Goal: Check status: Check status

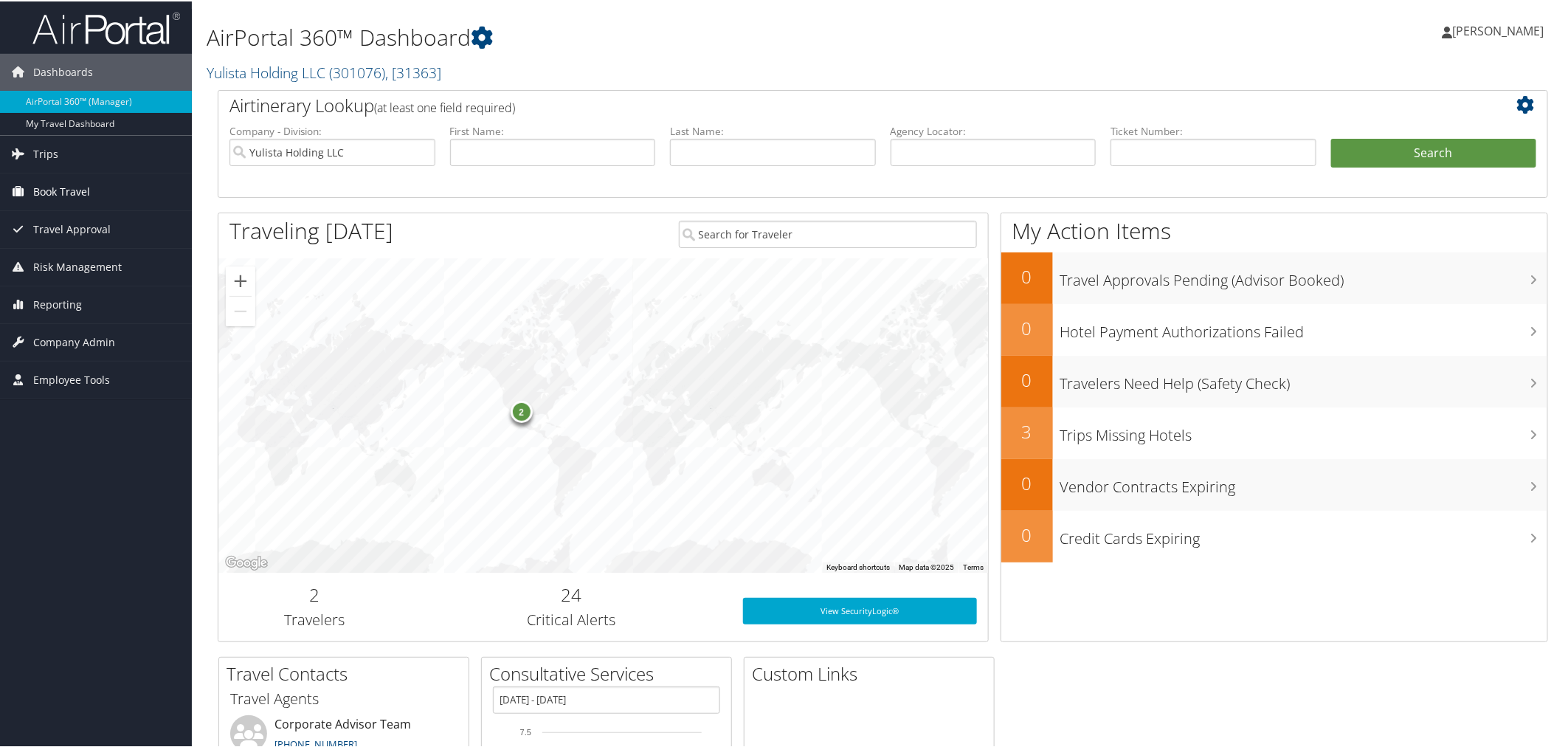
click at [71, 190] on span "Book Travel" at bounding box center [62, 190] width 57 height 37
click at [56, 249] on link "Book/Manage Online Trips" at bounding box center [96, 242] width 192 height 22
click at [688, 149] on input "text" at bounding box center [772, 150] width 206 height 27
type input "[PERSON_NAME]"
click at [1331, 137] on button "Search" at bounding box center [1434, 152] width 206 height 29
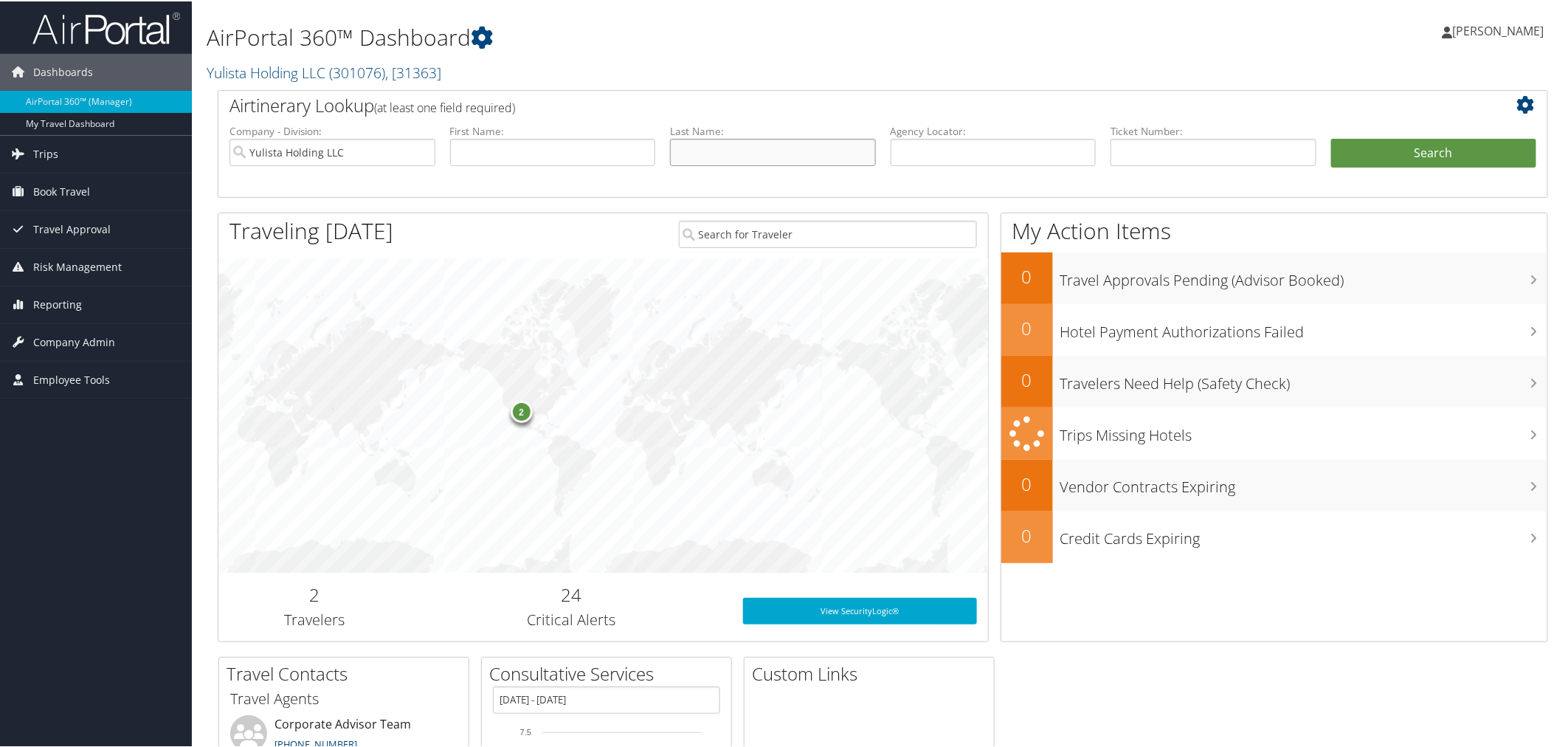
click at [768, 152] on input "text" at bounding box center [772, 150] width 206 height 27
type input "[PERSON_NAME]"
click at [1331, 137] on button "Search" at bounding box center [1434, 152] width 206 height 29
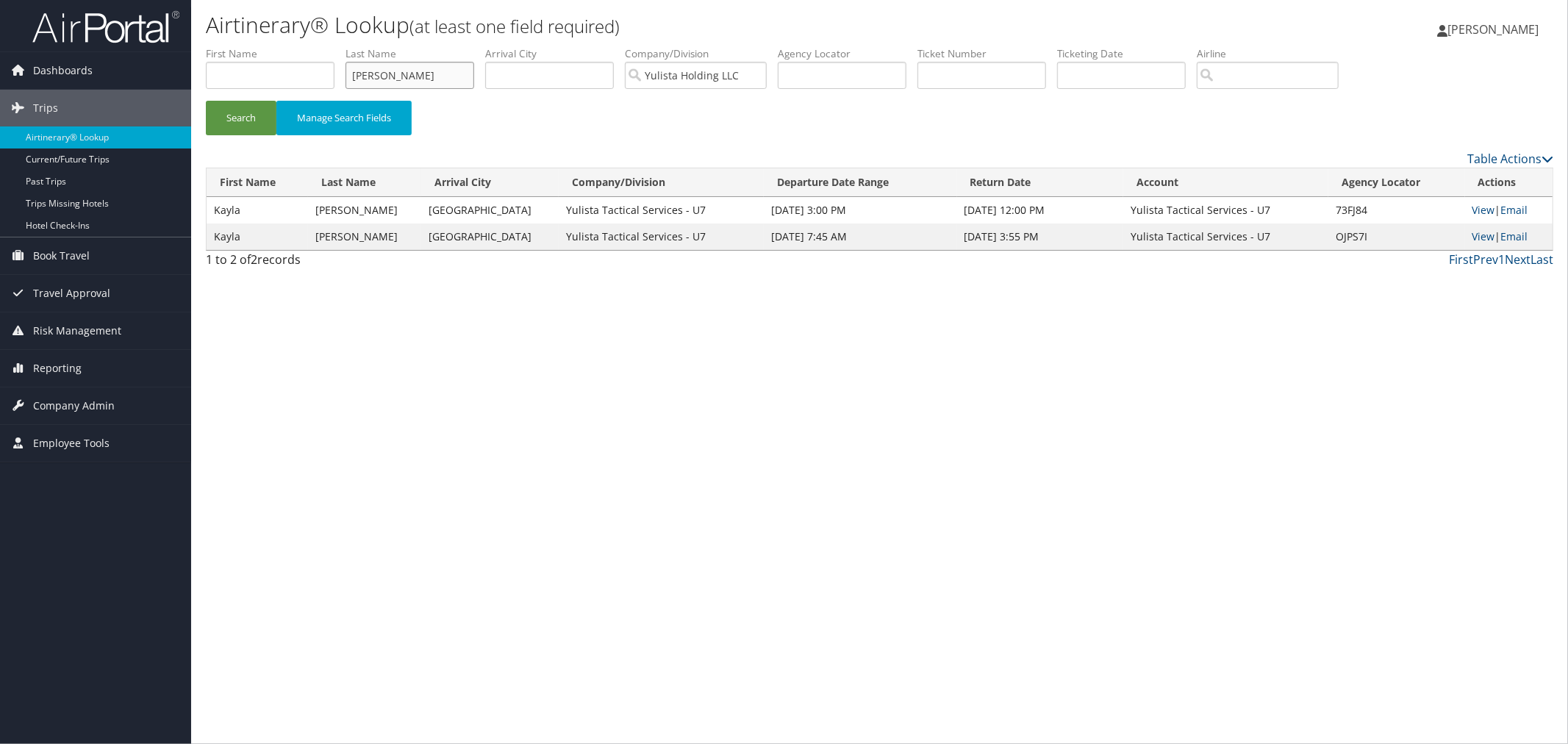
click at [437, 81] on input "[PERSON_NAME]" at bounding box center [410, 74] width 129 height 27
type input "[PERSON_NAME]"
click at [206, 101] on button "Search" at bounding box center [241, 117] width 71 height 35
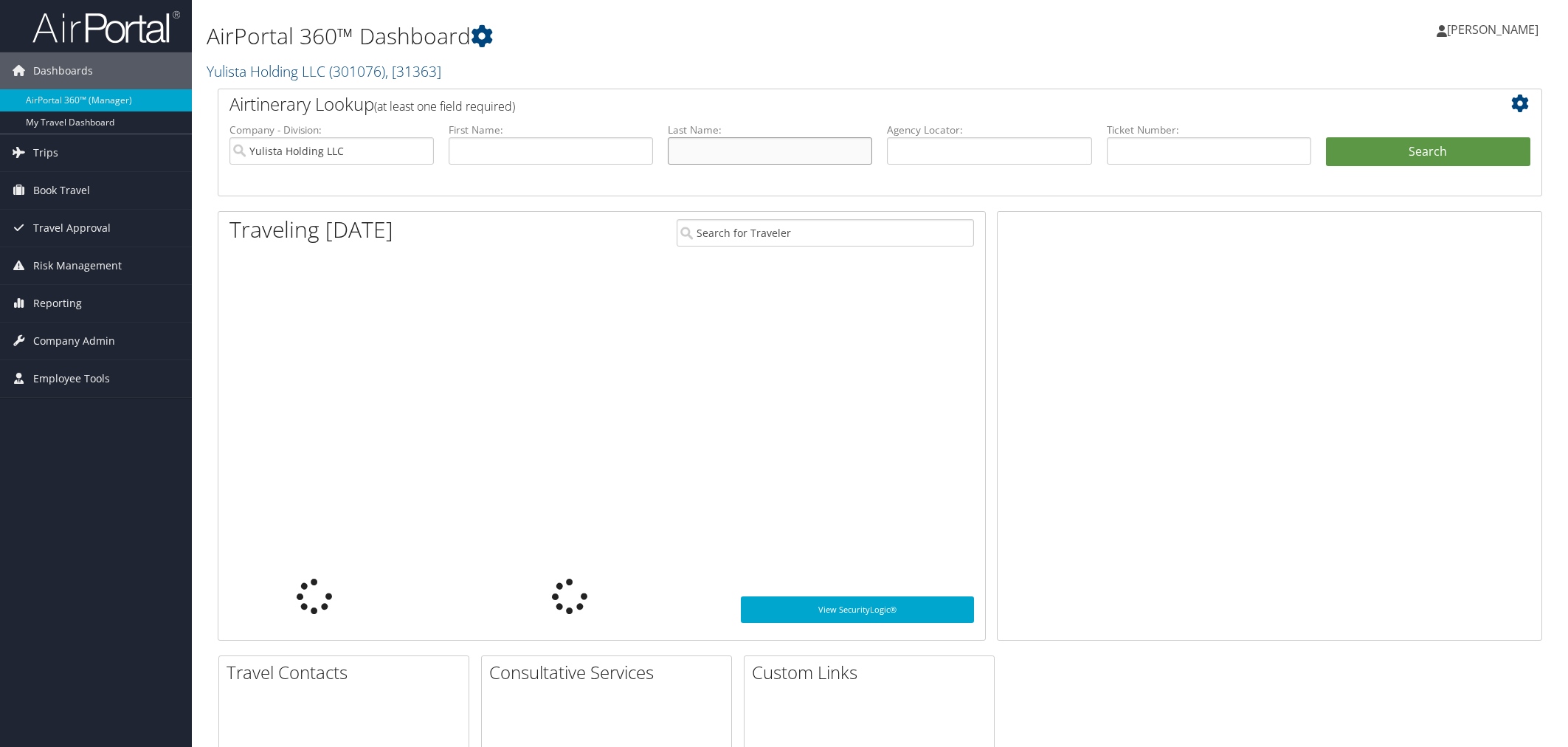
click at [720, 155] on input "text" at bounding box center [769, 150] width 204 height 27
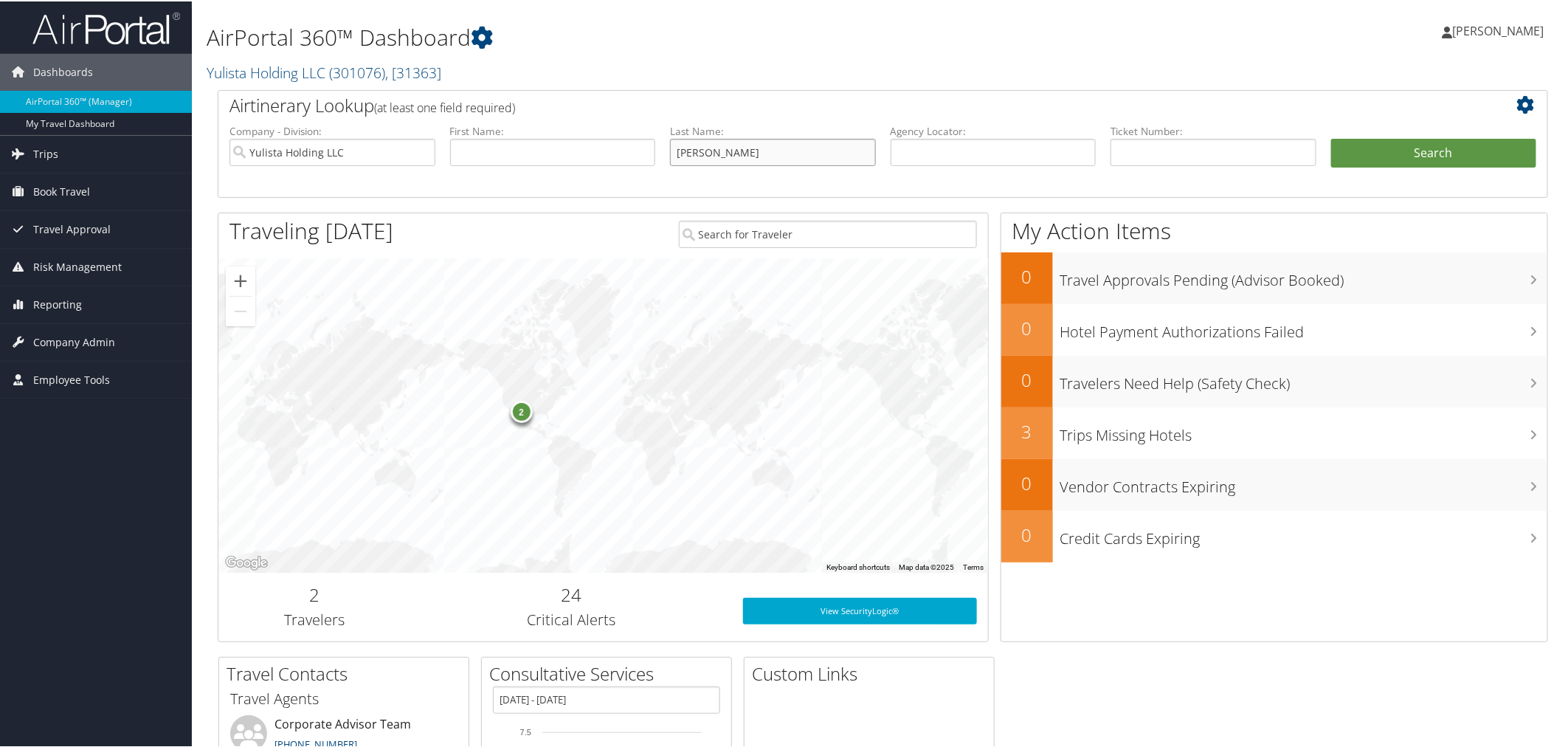
type input "[PERSON_NAME]"
click at [1331, 137] on button "Search" at bounding box center [1434, 152] width 206 height 29
